Goal: Find specific page/section: Find specific page/section

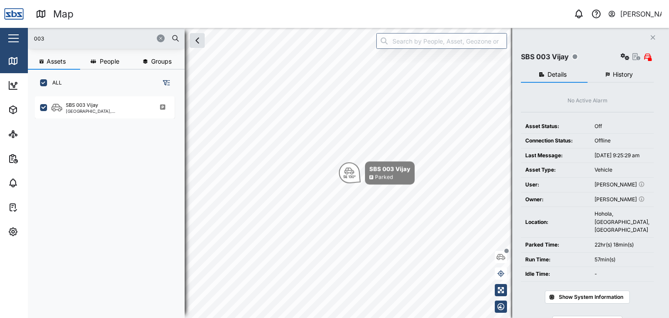
scroll to position [211, 136]
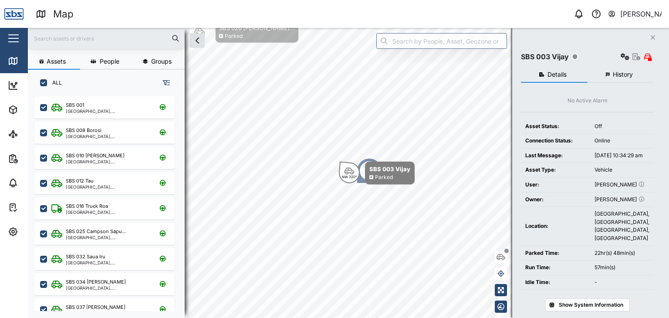
click at [49, 37] on input "text" at bounding box center [106, 38] width 146 height 13
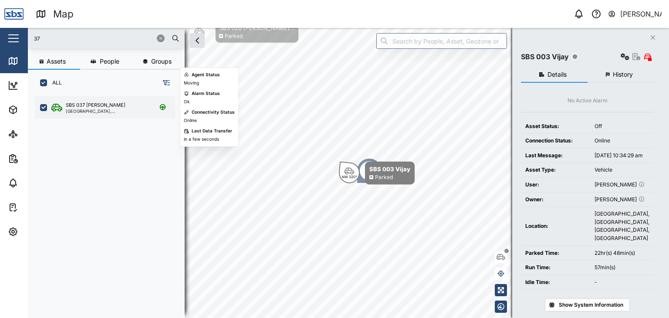
click at [90, 107] on div "SBS 037 Jason P" at bounding box center [96, 104] width 60 height 7
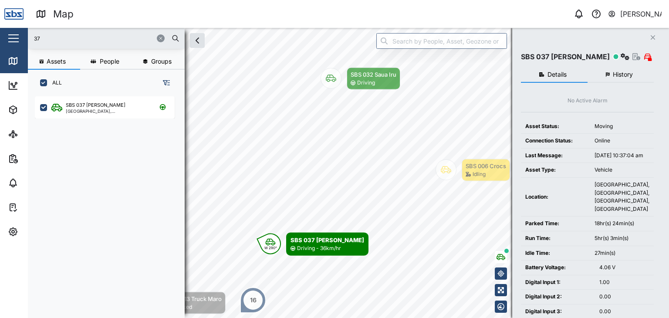
drag, startPoint x: 10, startPoint y: 39, endPoint x: 0, endPoint y: 39, distance: 10.5
click at [0, 39] on div "Map 0 Vijay Kumar Close Map Dashboard Assets ATS Camera Generator Personnel Tan…" at bounding box center [334, 159] width 669 height 318
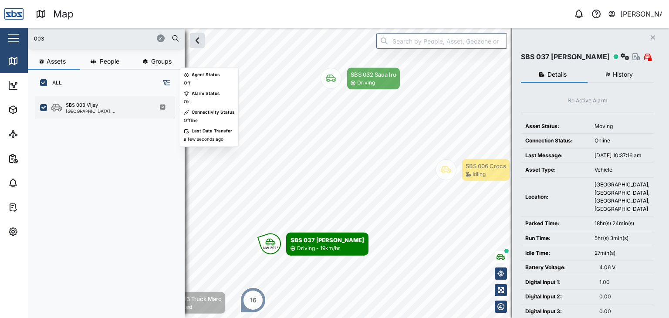
click at [100, 109] on div "[GEOGRAPHIC_DATA], [GEOGRAPHIC_DATA]" at bounding box center [107, 111] width 83 height 4
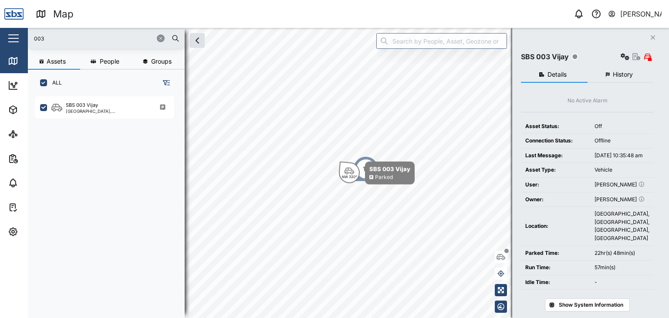
drag, startPoint x: 51, startPoint y: 40, endPoint x: 0, endPoint y: 38, distance: 50.5
click at [0, 38] on div "Map 0 Vijay Kumar Close Map Dashboard Assets ATS Camera Generator Personnel Tan…" at bounding box center [334, 159] width 669 height 318
drag, startPoint x: 51, startPoint y: 34, endPoint x: 20, endPoint y: 35, distance: 30.5
click at [20, 35] on div "Map 0 Vijay Kumar Close Map Dashboard Assets ATS Camera Generator Personnel Tan…" at bounding box center [334, 159] width 669 height 318
type input "39"
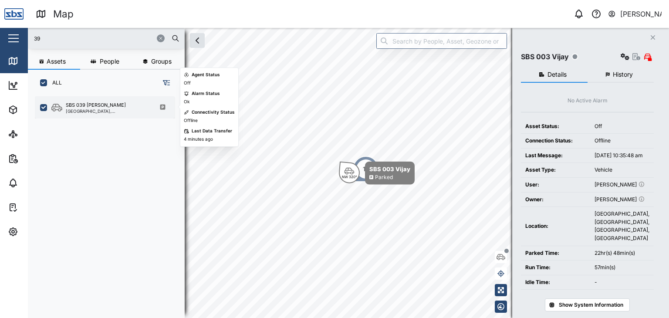
click at [110, 106] on div "SBS 039 ISSAC" at bounding box center [107, 104] width 83 height 7
